Goal: Task Accomplishment & Management: Manage account settings

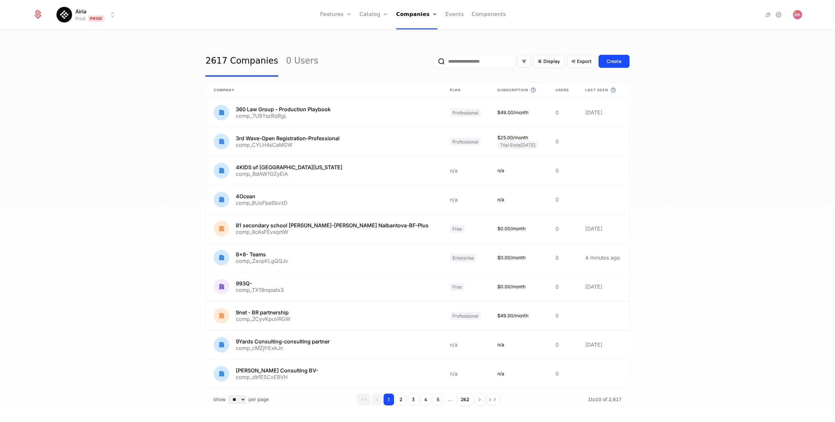
click at [470, 62] on input "email" at bounding box center [474, 61] width 82 height 13
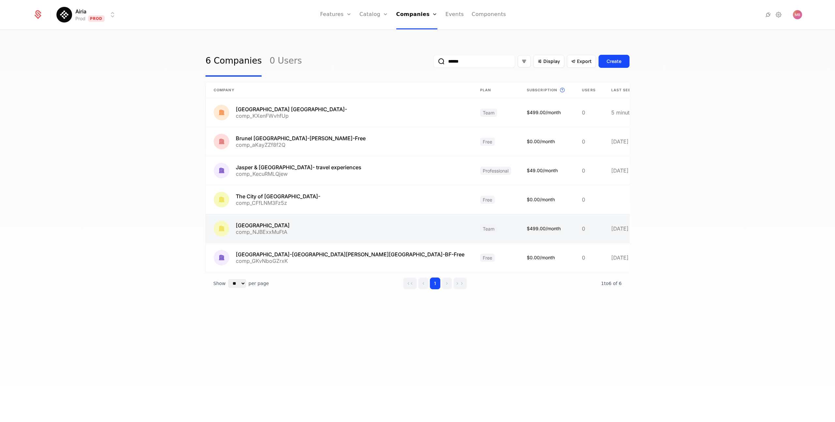
type input "******"
click at [328, 224] on link at bounding box center [339, 228] width 266 height 29
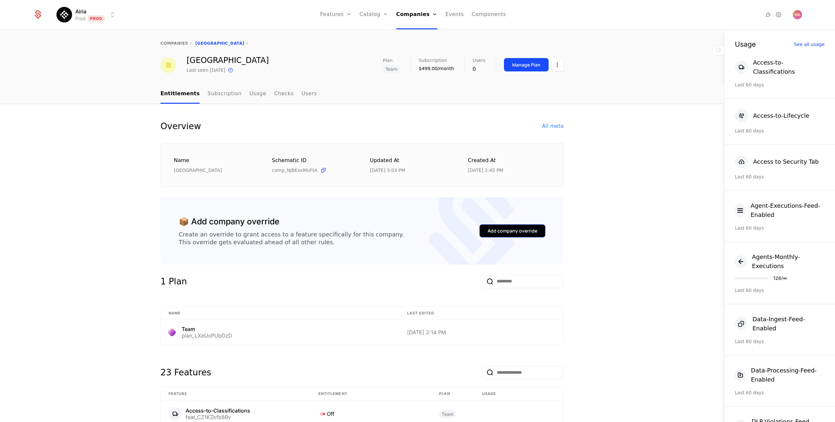
click at [501, 233] on div "Add company override" at bounding box center [513, 231] width 50 height 7
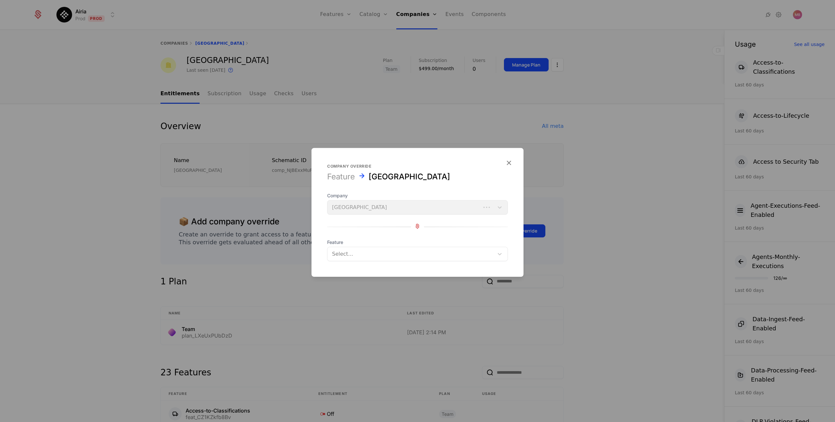
click at [380, 254] on div at bounding box center [410, 254] width 157 height 9
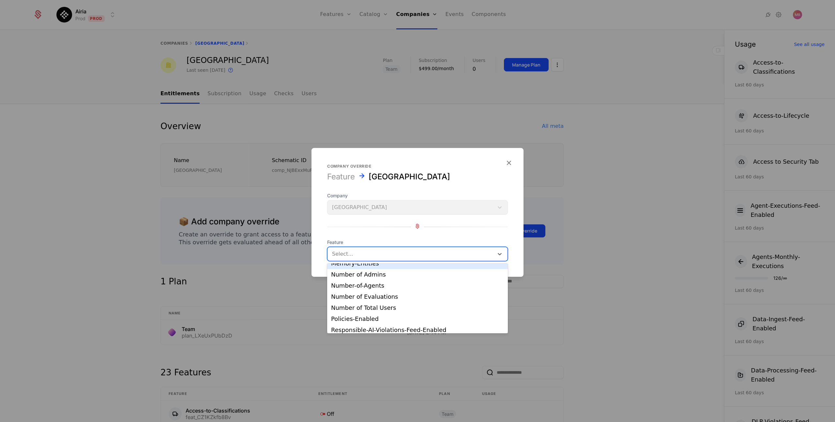
scroll to position [141, 0]
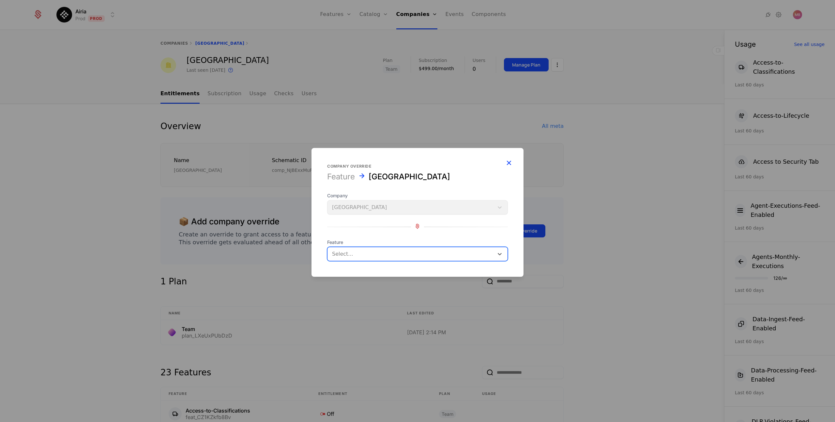
click at [511, 162] on icon "button" at bounding box center [509, 163] width 8 height 8
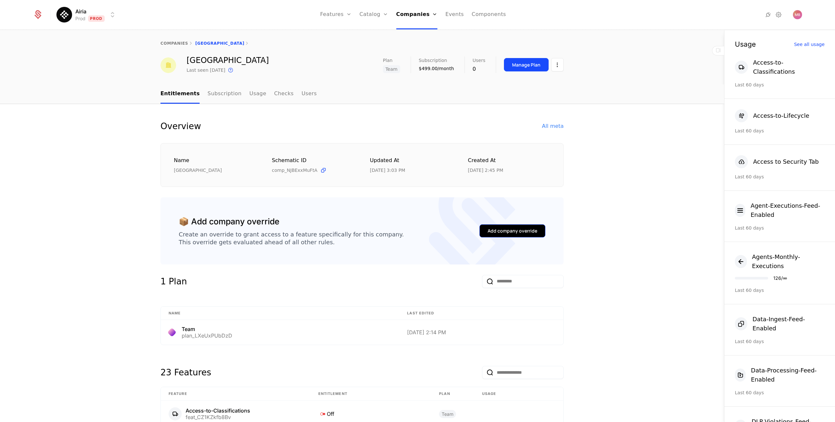
click at [522, 233] on div "Add company override" at bounding box center [513, 231] width 50 height 7
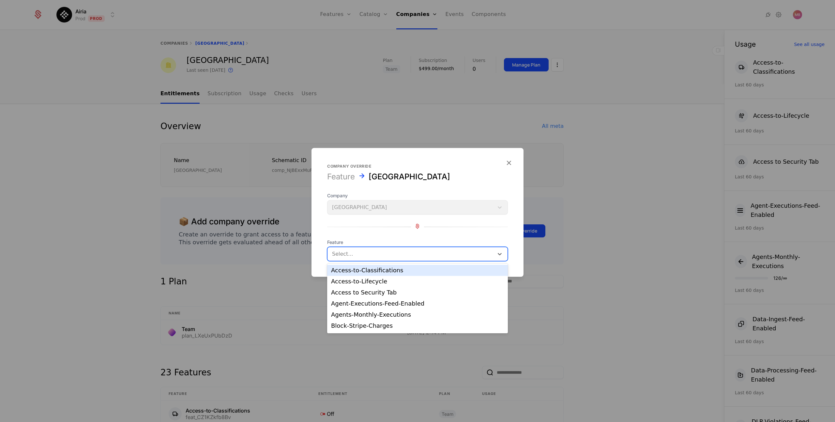
click at [417, 254] on div at bounding box center [410, 254] width 157 height 9
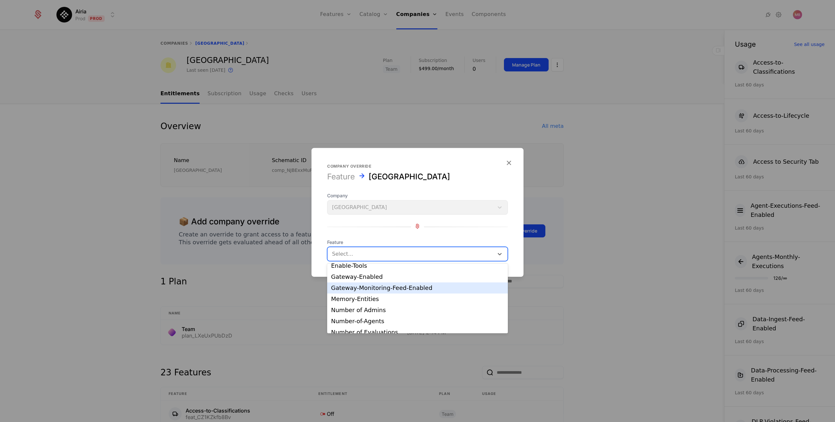
scroll to position [136, 0]
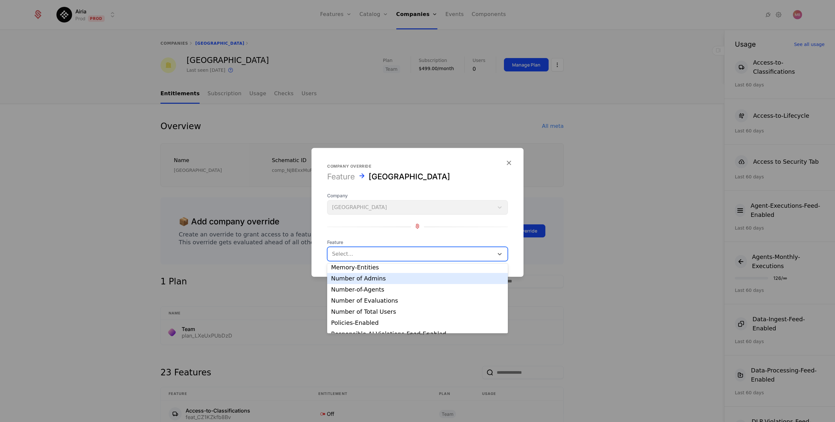
click at [401, 280] on div "Number of Admins" at bounding box center [417, 279] width 173 height 6
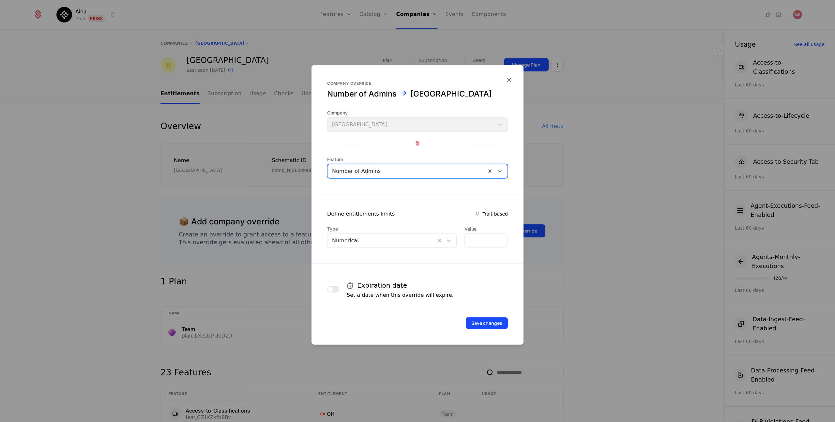
click at [445, 243] on div at bounding box center [448, 240] width 11 height 7
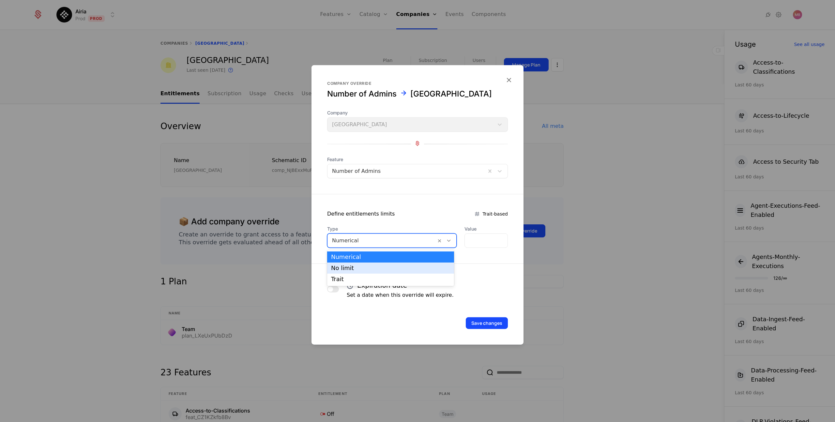
click at [406, 271] on div "No limit" at bounding box center [390, 268] width 127 height 11
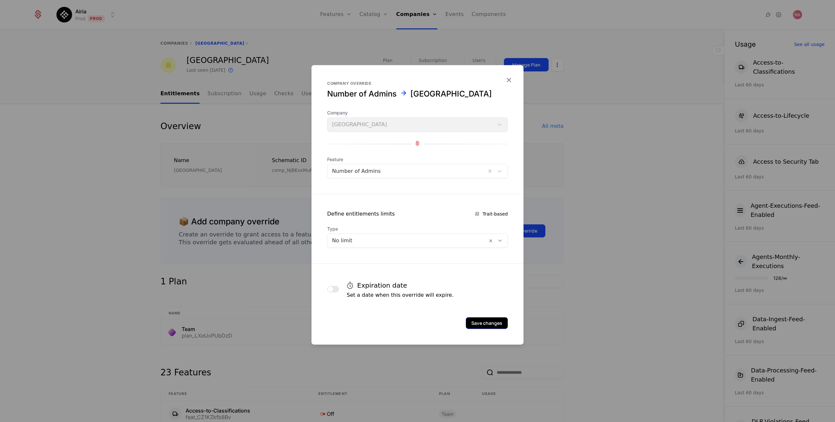
click at [493, 325] on button "Save changes" at bounding box center [487, 323] width 42 height 12
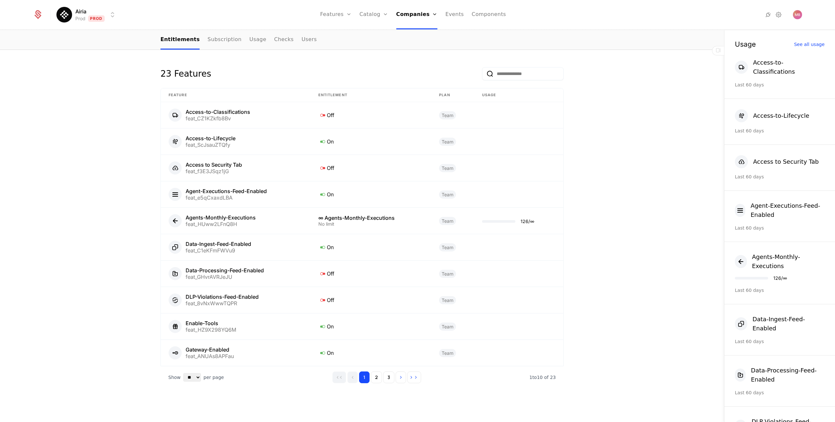
scroll to position [332, 0]
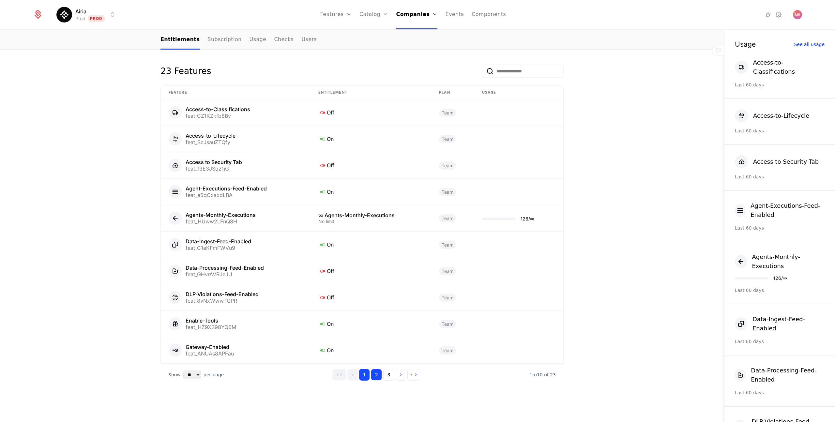
click at [378, 376] on button "2" at bounding box center [376, 375] width 11 height 12
